Goal: Browse casually

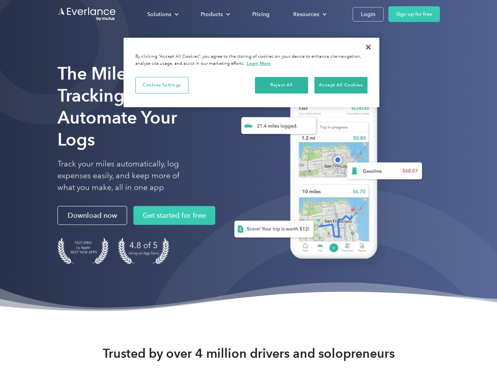
click at [162, 14] on div "Solutions" at bounding box center [159, 14] width 24 height 10
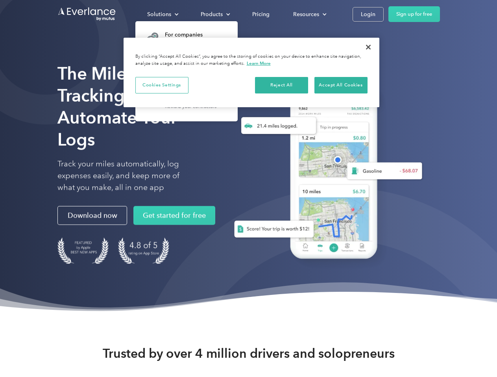
click at [214, 14] on div "Products" at bounding box center [212, 14] width 22 height 10
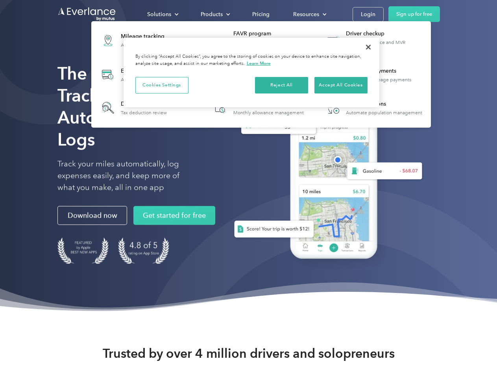
click at [309, 14] on div "Resources" at bounding box center [306, 14] width 26 height 10
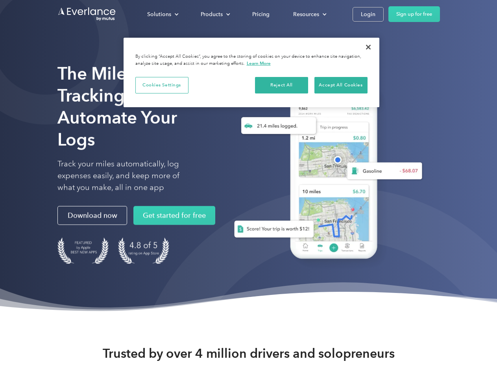
click at [162, 85] on button "Cookies Settings" at bounding box center [161, 85] width 53 height 17
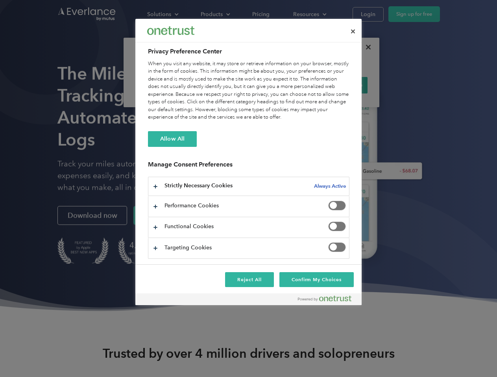
click at [281, 85] on div "When you visit any website, it may store or retrieve information on your browse…" at bounding box center [248, 90] width 201 height 61
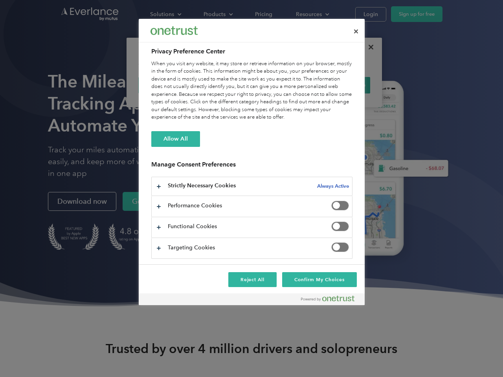
click at [340, 85] on div "When you visit any website, it may store or retrieve information on your browse…" at bounding box center [251, 90] width 201 height 61
click at [368, 47] on div at bounding box center [251, 188] width 503 height 377
